Goal: Information Seeking & Learning: Learn about a topic

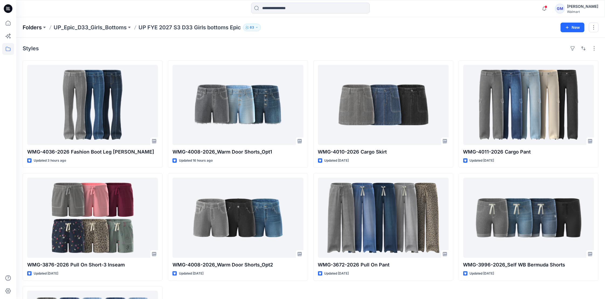
click at [37, 26] on p "Folders" at bounding box center [32, 28] width 19 height 8
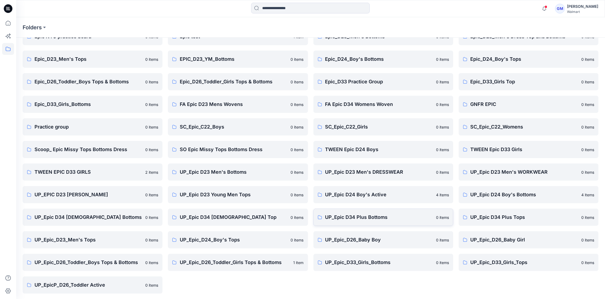
scroll to position [55, 0]
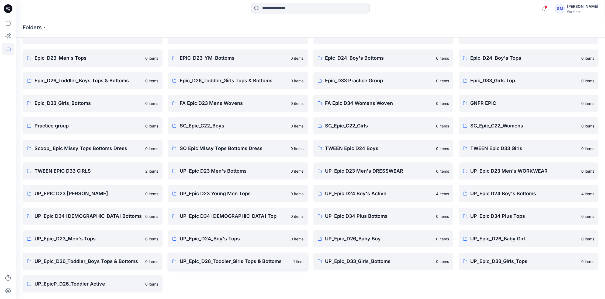
click at [259, 266] on link "UP_Epic_D26_Toddler_Girls Tops & Bottoms 1 item" at bounding box center [238, 261] width 140 height 17
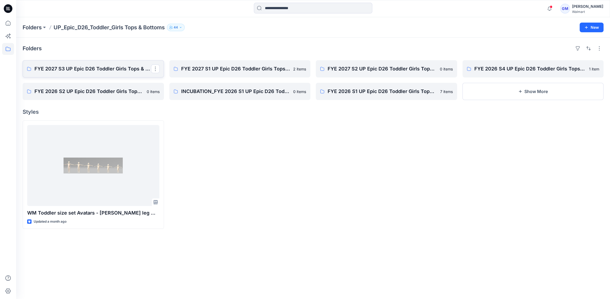
click at [55, 68] on p "FYE 2027 S3 UP Epic D26 Toddler Girls Tops & Bottoms" at bounding box center [92, 69] width 117 height 8
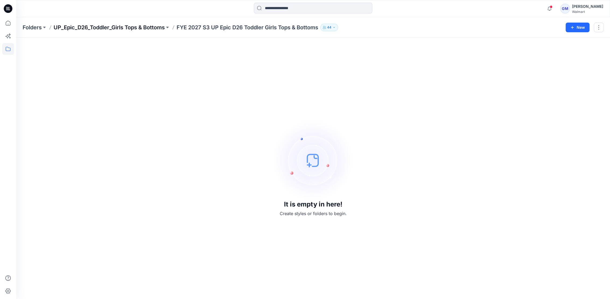
click at [158, 27] on p "UP_Epic_D26_Toddler_Girls Tops & Bottoms" at bounding box center [109, 28] width 111 height 8
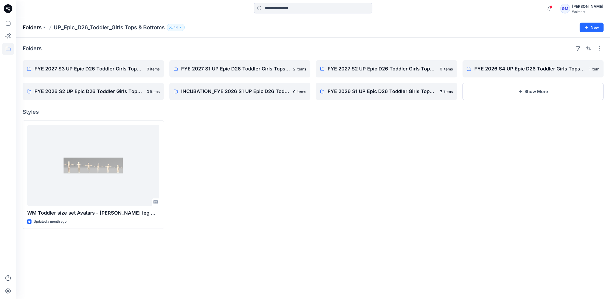
click at [34, 27] on p "Folders" at bounding box center [32, 28] width 19 height 8
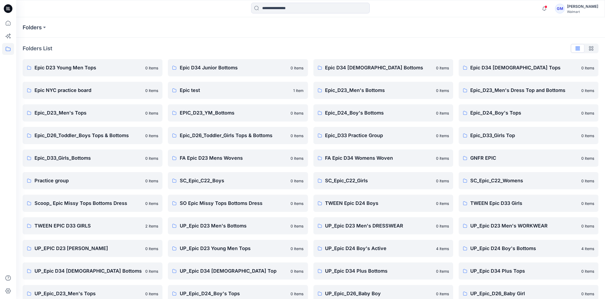
scroll to position [55, 0]
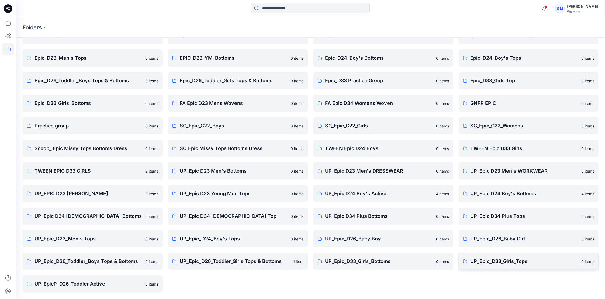
click at [504, 261] on p "UP_Epic_D33_Girls_Tops" at bounding box center [523, 262] width 107 height 8
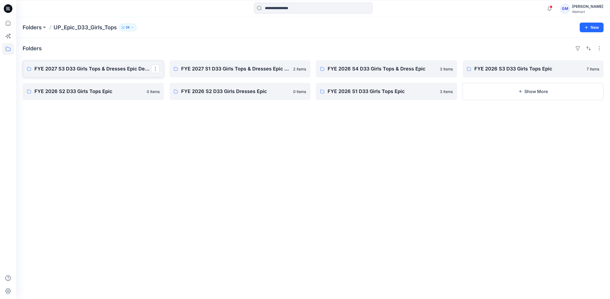
click at [99, 69] on p "FYE 2027 S3 D33 Girls Tops & Dresses Epic Design" at bounding box center [92, 69] width 117 height 8
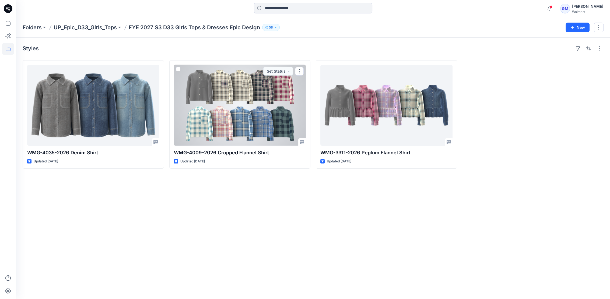
click at [270, 132] on div at bounding box center [240, 105] width 132 height 81
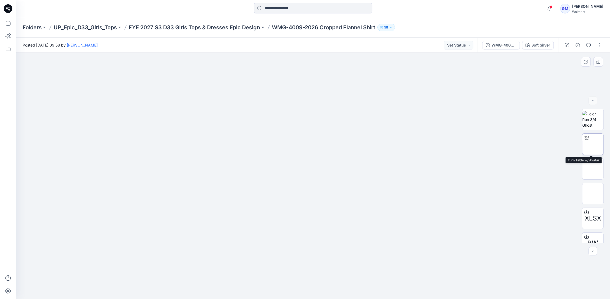
click at [593, 144] on img at bounding box center [593, 144] width 0 height 0
click at [329, 197] on img at bounding box center [313, 71] width 666 height 456
